Goal: Task Accomplishment & Management: Manage account settings

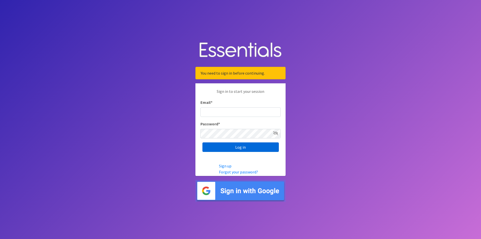
type input "[PERSON_NAME][EMAIL_ADDRESS][PERSON_NAME][DOMAIN_NAME]"
click at [248, 148] on input "Log in" at bounding box center [240, 148] width 76 height 10
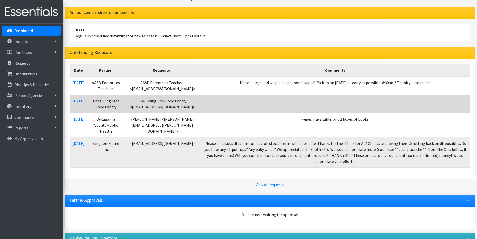
scroll to position [50, 0]
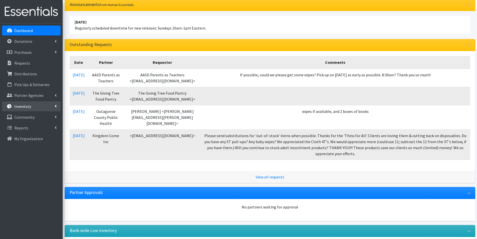
click at [55, 106] on icon at bounding box center [56, 106] width 2 height 4
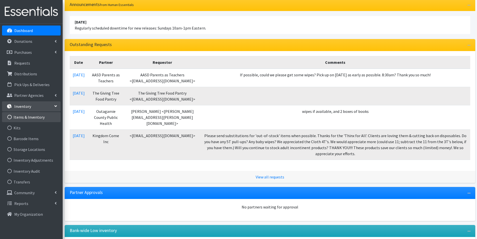
click at [35, 119] on link "Items & Inventory" at bounding box center [31, 117] width 59 height 10
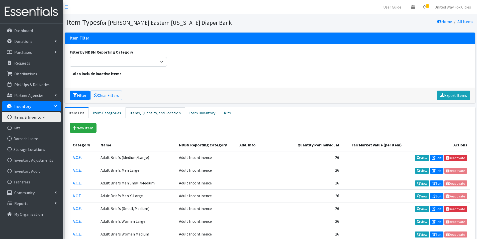
click at [139, 114] on link "Items, Quantity, and Location" at bounding box center [155, 112] width 60 height 11
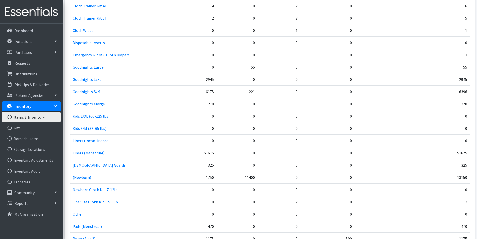
scroll to position [426, 0]
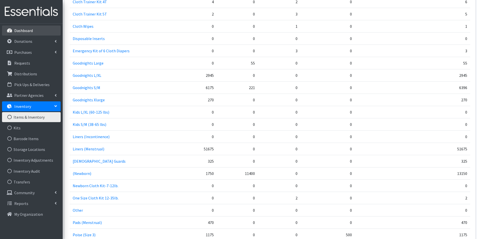
click at [29, 31] on p "Dashboard" at bounding box center [23, 30] width 19 height 5
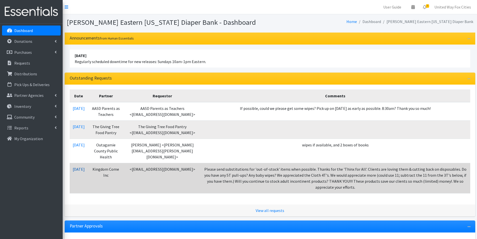
click at [83, 171] on link "10/01/2025" at bounding box center [79, 169] width 12 height 5
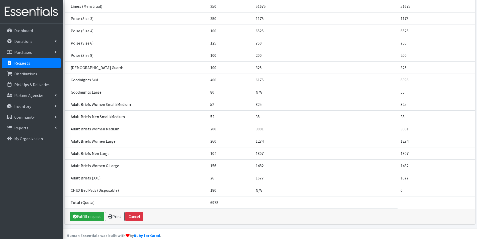
scroll to position [259, 0]
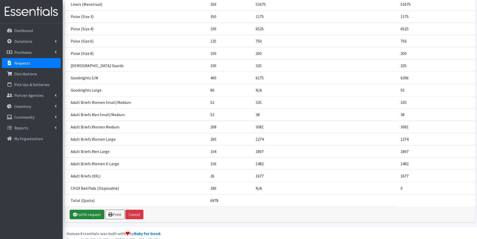
click at [89, 211] on link "Fulfill request" at bounding box center [87, 215] width 35 height 10
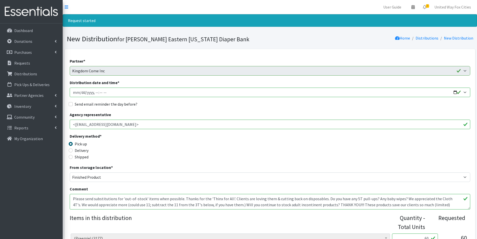
click at [454, 92] on input "Distribution date and time *" at bounding box center [270, 93] width 400 height 10
type input "2025-10-09T09:00"
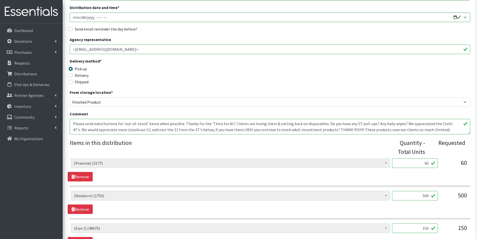
drag, startPoint x: 116, startPoint y: 131, endPoint x: 69, endPoint y: 122, distance: 47.6
click at [71, 126] on textarea "Please send substitutions for 'out-of-stock' items when possible. Thanks for th…" at bounding box center [270, 127] width 400 height 16
drag, startPoint x: 119, startPoint y: 130, endPoint x: 61, endPoint y: 121, distance: 58.5
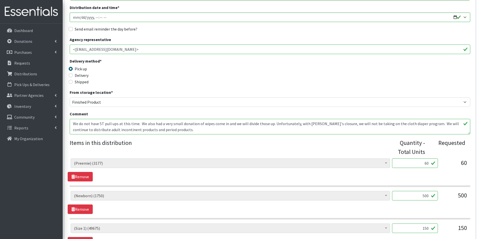
click at [415, 124] on textarea "Please send substitutions for 'out-of-stock' items when possible. Thanks for th…" at bounding box center [270, 127] width 400 height 16
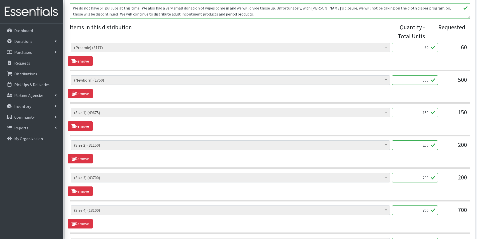
scroll to position [200, 0]
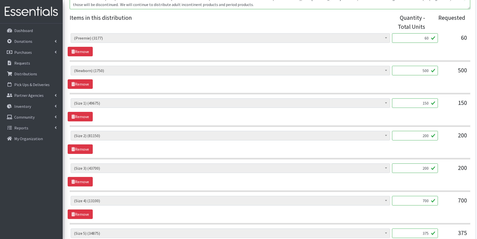
type textarea "We do not have 5T pull ups at this time. We also had a very small donation of w…"
click at [430, 103] on input "150" at bounding box center [415, 103] width 46 height 10
type input "1"
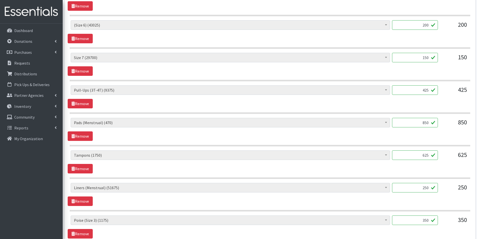
scroll to position [451, 0]
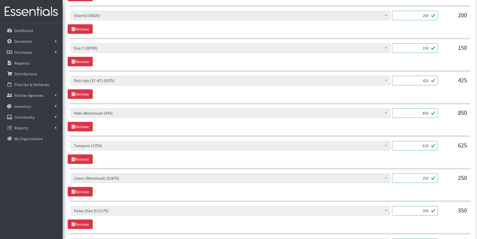
type input "200"
click at [431, 78] on input "425" at bounding box center [415, 81] width 46 height 10
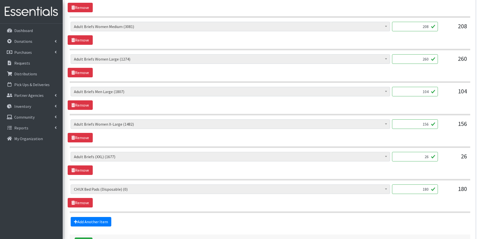
scroll to position [952, 0]
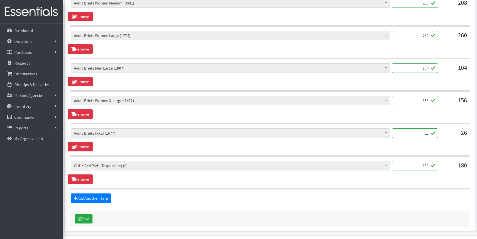
type input "450"
click at [430, 168] on input "180" at bounding box center [415, 166] width 46 height 10
type input "1"
type input "180"
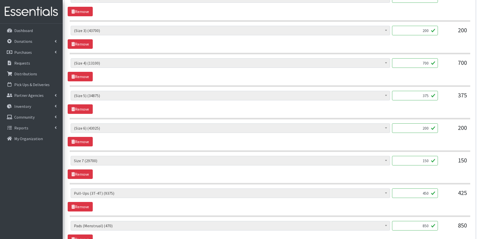
scroll to position [200, 0]
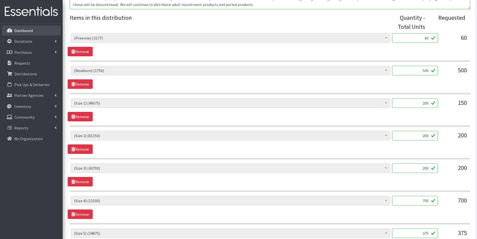
click at [23, 32] on p "Dashboard" at bounding box center [23, 30] width 19 height 5
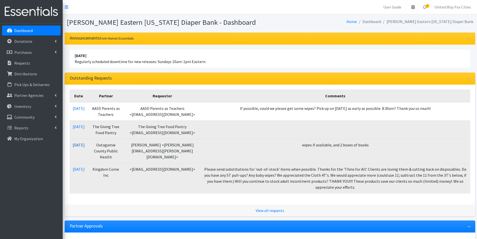
click at [85, 145] on link "10/01/2025" at bounding box center [79, 145] width 12 height 5
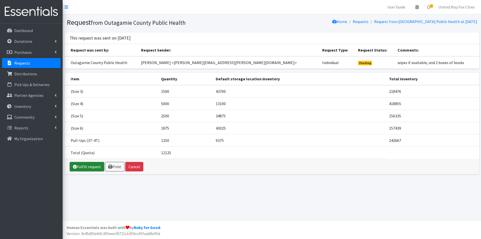
click at [91, 170] on link "Fulfill request" at bounding box center [87, 167] width 35 height 10
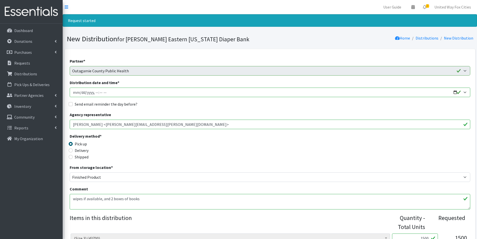
click at [454, 91] on input "Distribution date and time *" at bounding box center [270, 93] width 400 height 10
type input "2025-10-09T09:00"
click at [190, 106] on div "Send email reminder the day before?" at bounding box center [270, 104] width 400 height 6
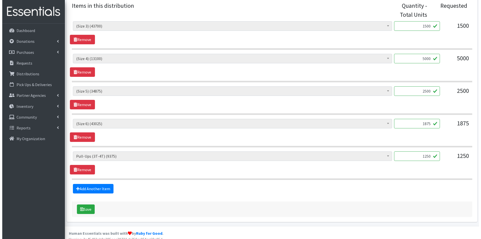
scroll to position [218, 0]
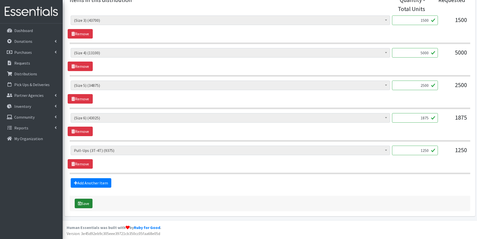
click at [86, 206] on button "Save" at bounding box center [84, 204] width 18 height 10
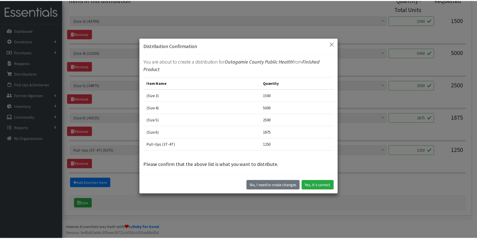
scroll to position [14, 0]
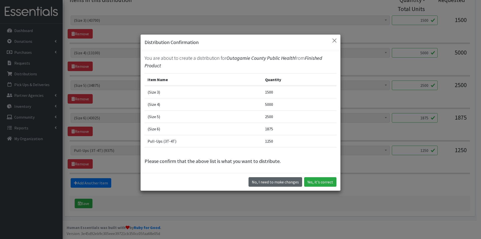
click at [270, 184] on button "No, I need to make changes" at bounding box center [276, 182] width 54 height 10
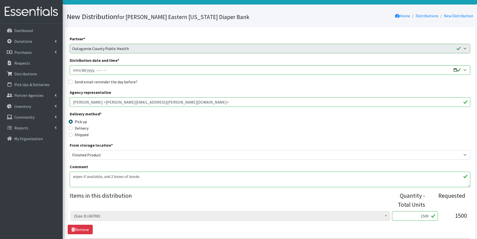
scroll to position [18, 0]
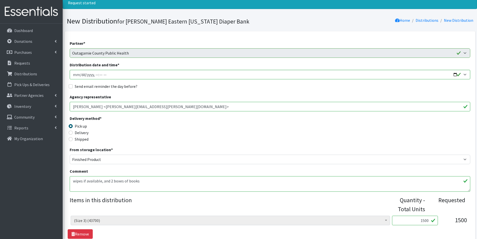
drag, startPoint x: 139, startPoint y: 107, endPoint x: 71, endPoint y: 108, distance: 68.4
click at [71, 108] on input "Lori Vang <lori.vang@outagamie.org>" at bounding box center [270, 107] width 400 height 10
click at [154, 109] on input "Lori Vang <lori.vang@outagamie.org>" at bounding box center [270, 107] width 400 height 10
click at [20, 32] on p "Dashboard" at bounding box center [23, 30] width 19 height 5
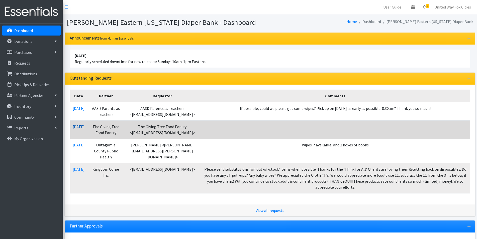
click at [78, 127] on link "10/01/2025" at bounding box center [79, 126] width 12 height 5
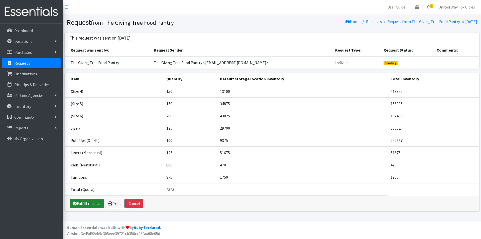
click at [92, 206] on link "Fulfill request" at bounding box center [87, 204] width 35 height 10
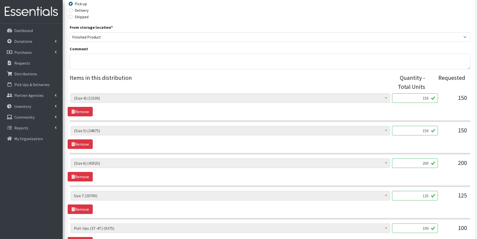
scroll to position [150, 0]
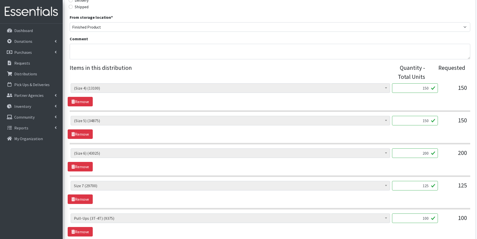
click at [429, 88] on input "150" at bounding box center [415, 88] width 46 height 10
type input "1"
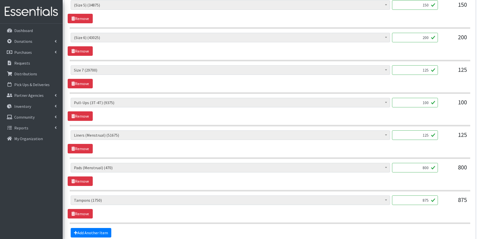
scroll to position [276, 0]
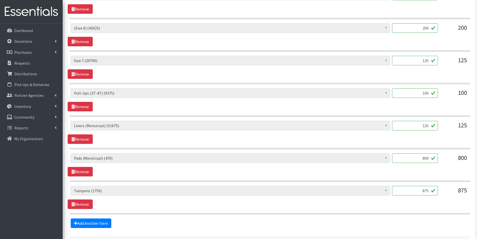
type input "200"
click at [428, 92] on input "100" at bounding box center [415, 93] width 46 height 10
type input "1"
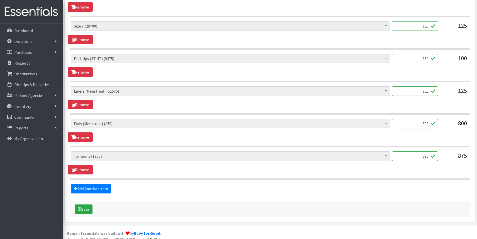
scroll to position [316, 0]
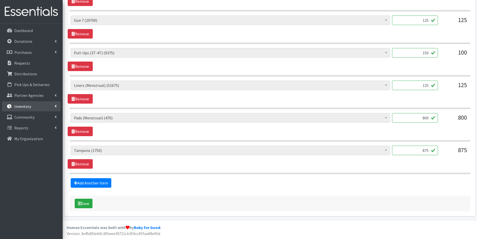
type input "150"
click at [56, 107] on icon at bounding box center [56, 106] width 2 height 4
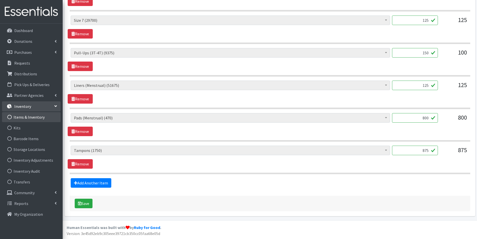
click at [36, 118] on link "Items & Inventory" at bounding box center [31, 117] width 59 height 10
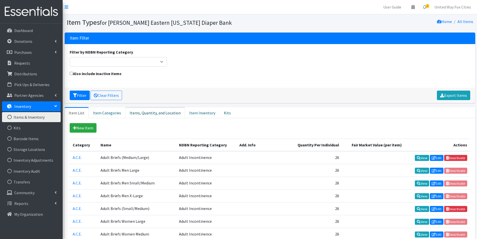
click at [151, 114] on link "Items, Quantity, and Location" at bounding box center [155, 112] width 60 height 11
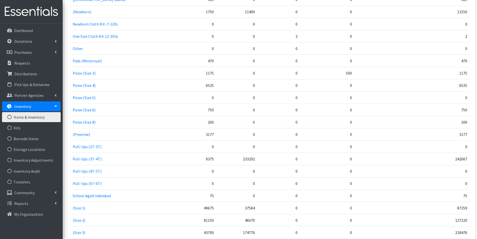
scroll to position [554, 0]
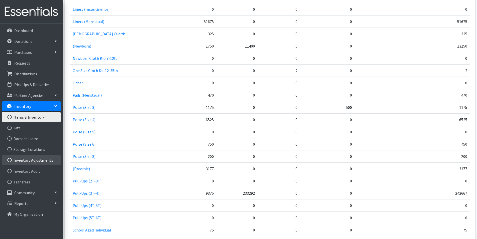
click at [39, 162] on link "Inventory Adjustments" at bounding box center [31, 160] width 59 height 10
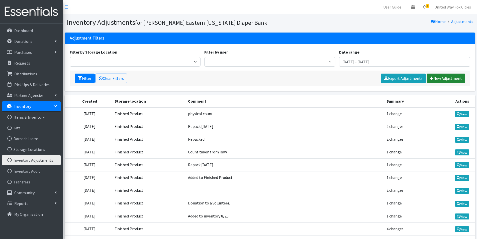
click at [453, 78] on link "New Adjustment" at bounding box center [446, 79] width 39 height 10
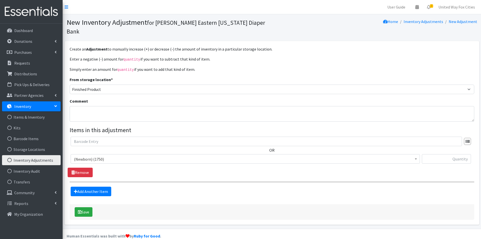
click at [112, 156] on span "(Newborn) (1750)" at bounding box center [245, 159] width 343 height 7
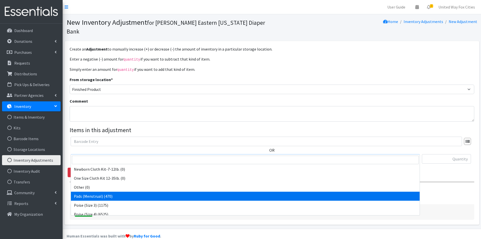
scroll to position [388, 0]
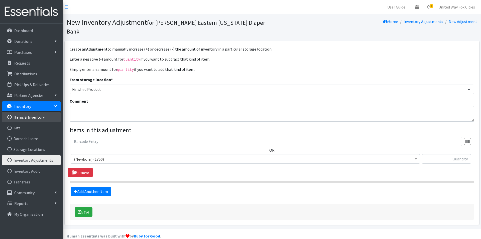
click at [27, 117] on link "Items & Inventory" at bounding box center [31, 117] width 59 height 10
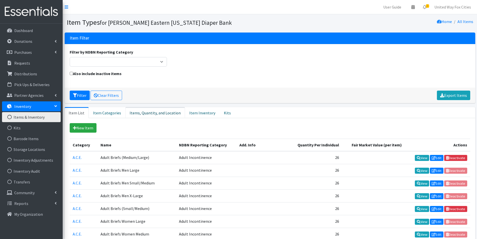
click at [155, 114] on link "Items, Quantity, and Location" at bounding box center [155, 112] width 60 height 11
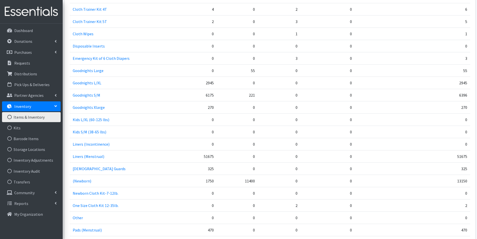
scroll to position [426, 0]
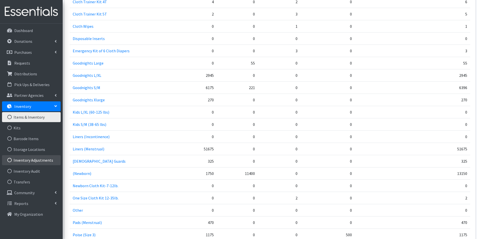
click at [48, 161] on link "Inventory Adjustments" at bounding box center [31, 160] width 59 height 10
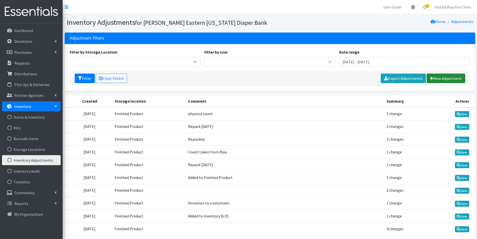
click at [447, 81] on link "New Adjustment" at bounding box center [446, 79] width 39 height 10
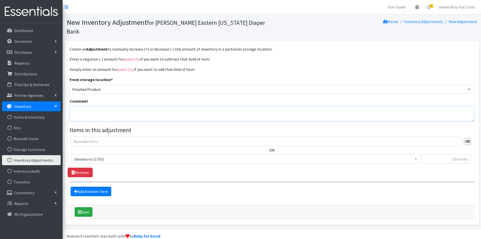
click at [133, 106] on textarea "Comment" at bounding box center [272, 114] width 405 height 16
type textarea "From Raw"
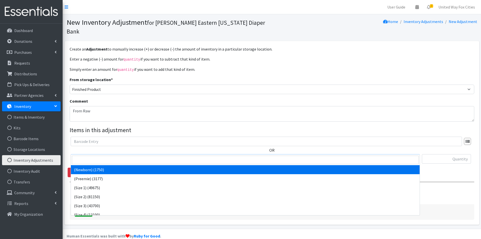
click at [118, 156] on span "(Newborn) (1750)" at bounding box center [245, 159] width 343 height 7
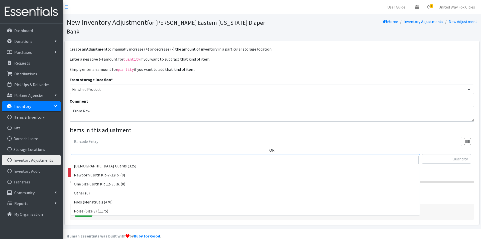
scroll to position [401, 0]
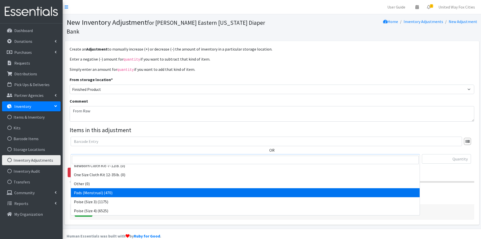
select select "14484"
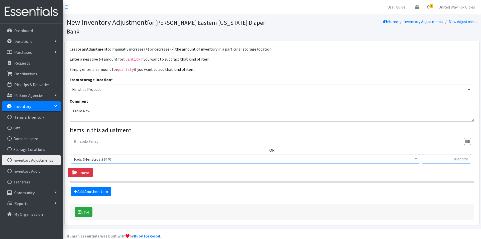
click at [448, 154] on input "text" at bounding box center [446, 159] width 49 height 10
type input "5376"
click at [86, 207] on button "Save" at bounding box center [84, 212] width 18 height 10
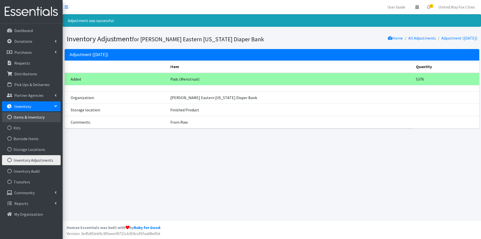
click at [34, 118] on link "Items & Inventory" at bounding box center [31, 117] width 59 height 10
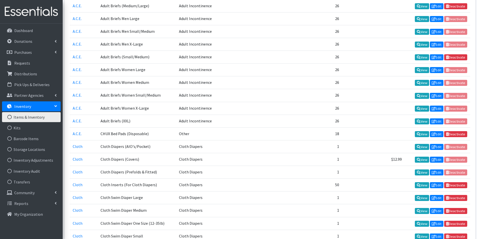
scroll to position [50, 0]
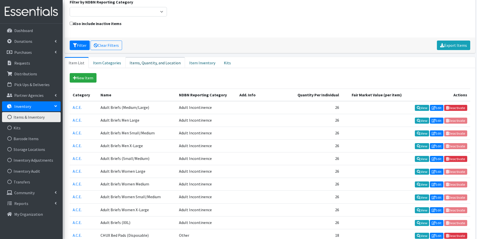
click at [153, 64] on link "Items, Quantity, and Location" at bounding box center [155, 62] width 60 height 11
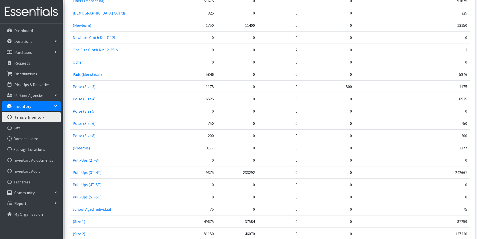
scroll to position [576, 0]
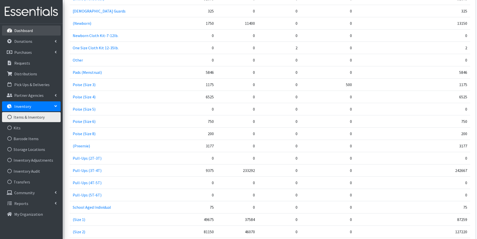
click at [31, 32] on p "Dashboard" at bounding box center [23, 30] width 19 height 5
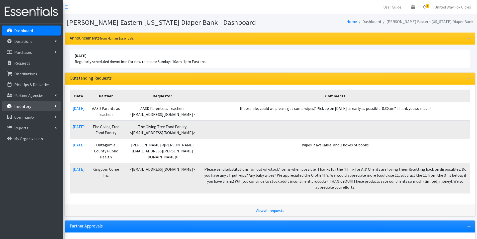
click at [54, 107] on link "Inventory" at bounding box center [31, 106] width 59 height 10
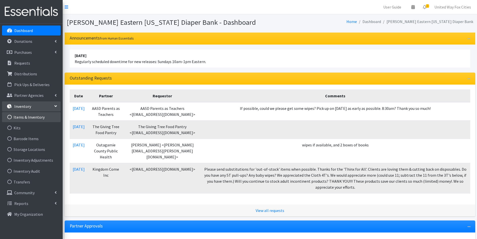
click at [29, 119] on link "Items & Inventory" at bounding box center [31, 117] width 59 height 10
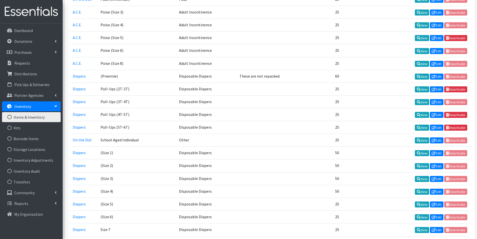
scroll to position [677, 0]
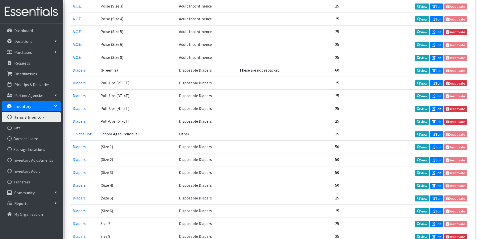
click at [80, 186] on link "Diapers" at bounding box center [79, 185] width 13 height 5
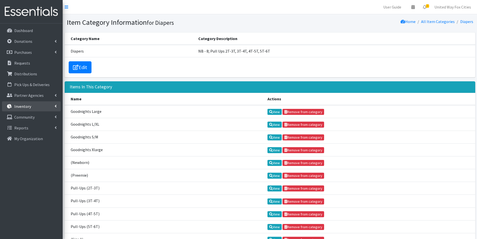
click at [54, 108] on link "Inventory" at bounding box center [31, 106] width 59 height 10
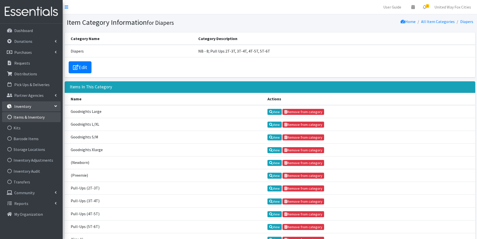
click at [37, 118] on link "Items & Inventory" at bounding box center [31, 117] width 59 height 10
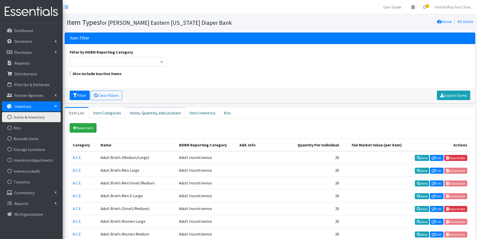
click at [152, 115] on link "Items, Quantity, and Location" at bounding box center [155, 112] width 60 height 11
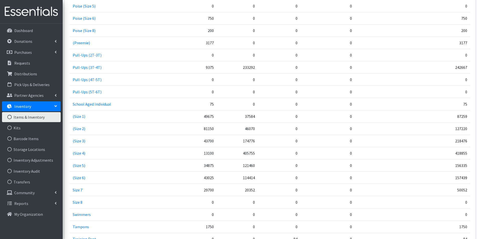
scroll to position [702, 0]
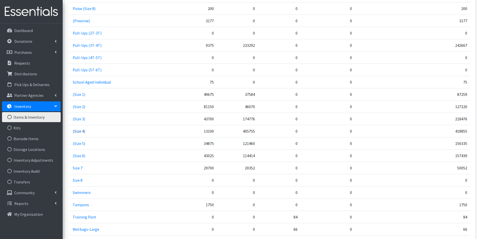
click at [80, 132] on link "(Size 4)" at bounding box center [79, 131] width 13 height 5
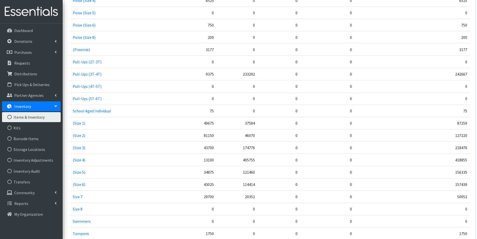
scroll to position [727, 0]
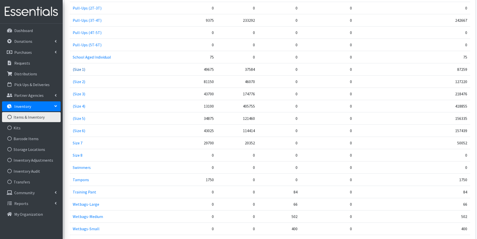
click at [77, 70] on link "(Size 1)" at bounding box center [79, 69] width 13 height 5
click at [78, 82] on link "(Size 2)" at bounding box center [79, 81] width 13 height 5
click at [76, 94] on link "(Size 3)" at bounding box center [79, 93] width 13 height 5
click at [78, 107] on link "(Size 4)" at bounding box center [79, 106] width 13 height 5
click at [75, 121] on link "(Size 5)" at bounding box center [79, 118] width 13 height 5
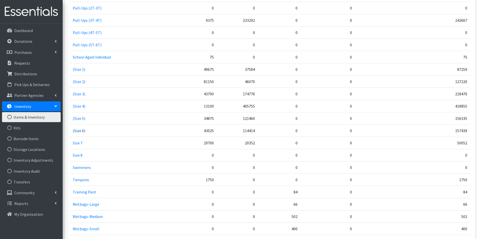
click at [79, 131] on link "(Size 6)" at bounding box center [79, 130] width 13 height 5
click at [78, 143] on link "Size 7" at bounding box center [78, 143] width 10 height 5
click at [78, 155] on link "Size 8" at bounding box center [78, 155] width 10 height 5
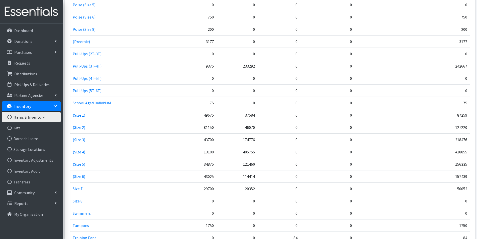
scroll to position [679, 0]
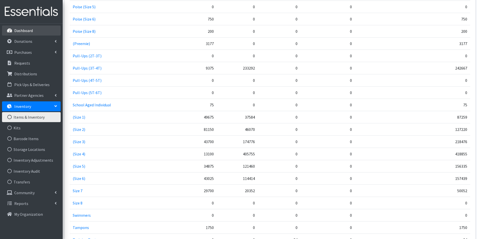
click at [24, 31] on p "Dashboard" at bounding box center [23, 30] width 19 height 5
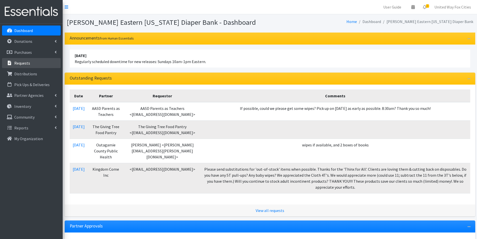
click at [30, 62] on link "Requests" at bounding box center [31, 63] width 59 height 10
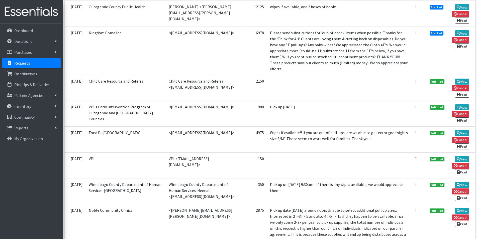
scroll to position [200, 0]
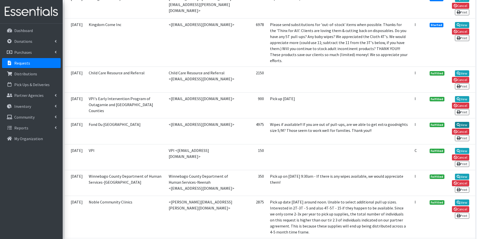
click at [462, 125] on link "View" at bounding box center [462, 125] width 14 height 6
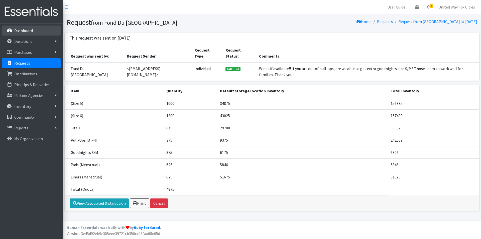
click at [23, 32] on p "Dashboard" at bounding box center [23, 30] width 19 height 5
